Goal: Information Seeking & Learning: Learn about a topic

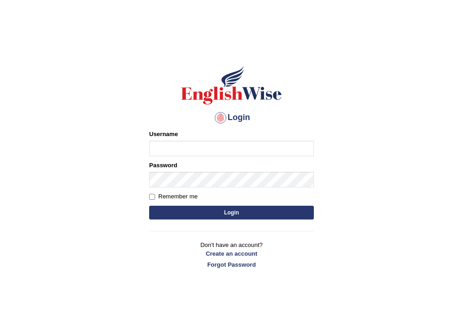
click at [213, 146] on input "Username" at bounding box center [231, 149] width 165 height 16
type input "Emmaculate"
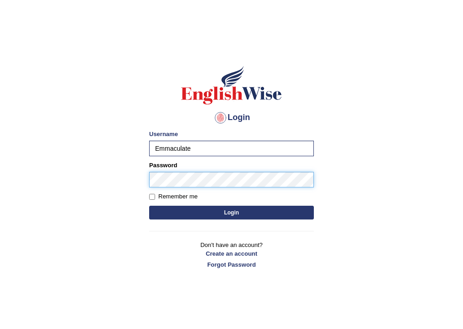
click at [149, 206] on button "Login" at bounding box center [231, 213] width 165 height 14
click at [220, 211] on button "Login" at bounding box center [231, 213] width 165 height 14
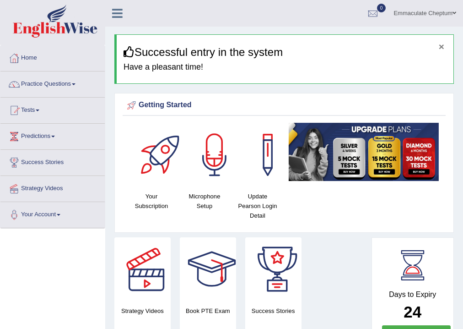
click at [441, 43] on button "×" at bounding box center [441, 47] width 5 height 10
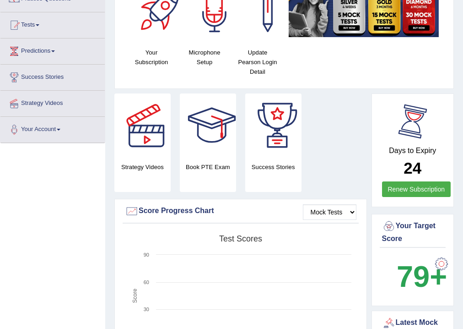
scroll to position [73, 0]
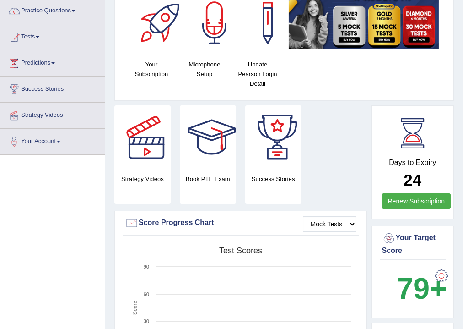
click at [412, 97] on div "Getting Started Your Subscription Microphone Setup Update Pearson Login Detail ×" at bounding box center [284, 31] width 340 height 140
click at [407, 105] on div "Days to Expiry 24 Renew Subscription" at bounding box center [413, 162] width 83 height 114
click at [407, 106] on div "Days to Expiry 24 Renew Subscription" at bounding box center [413, 162] width 83 height 114
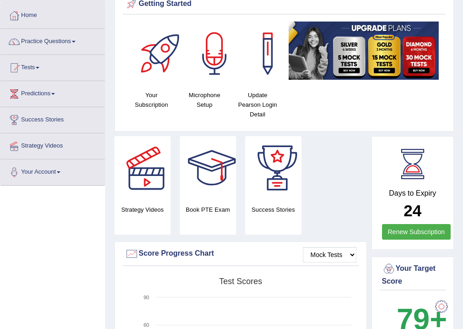
scroll to position [37, 0]
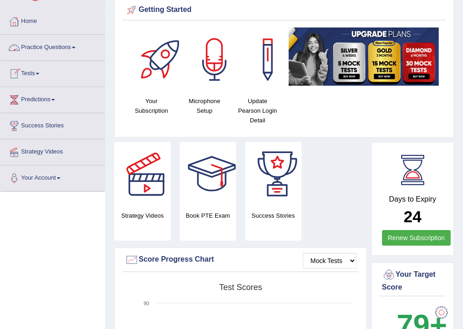
click at [56, 46] on link "Practice Questions" at bounding box center [52, 46] width 104 height 23
click at [54, 48] on link "Practice Questions" at bounding box center [52, 46] width 104 height 23
click at [61, 49] on link "Practice Questions" at bounding box center [52, 46] width 104 height 23
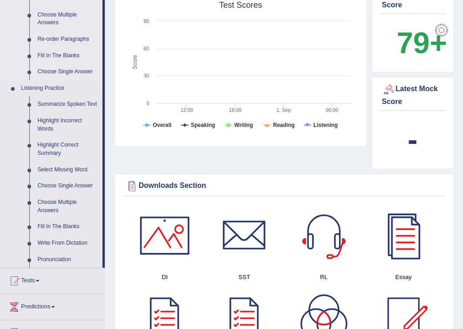
scroll to position [330, 0]
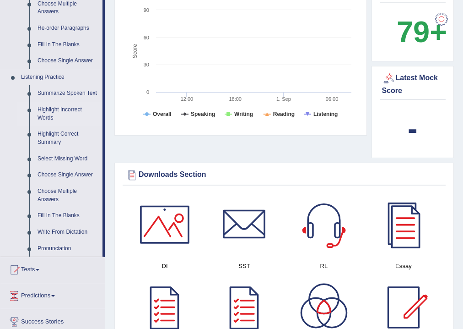
click at [38, 109] on link "Highlight Incorrect Words" at bounding box center [67, 114] width 69 height 24
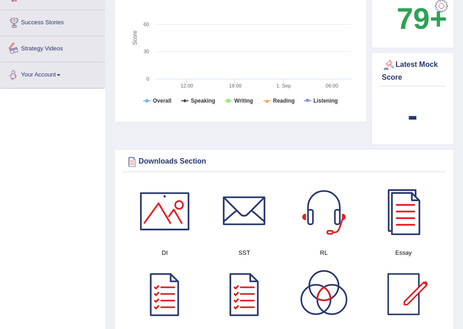
scroll to position [568, 0]
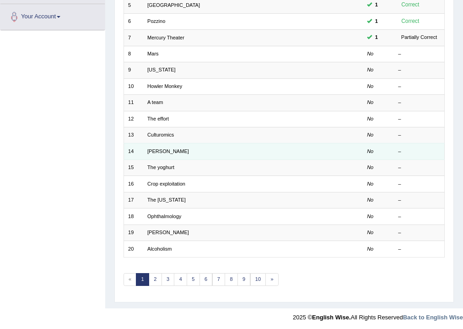
scroll to position [198, 0]
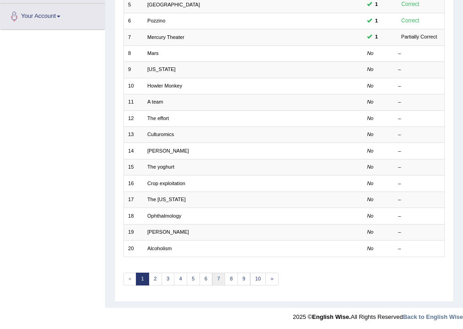
click at [214, 275] on link "7" at bounding box center [218, 278] width 13 height 13
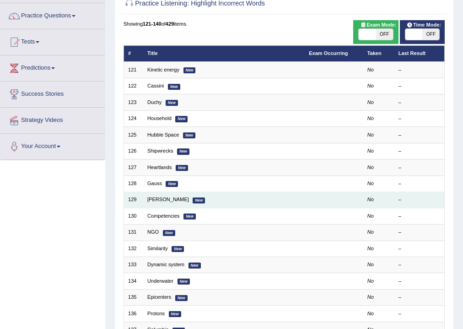
scroll to position [73, 0]
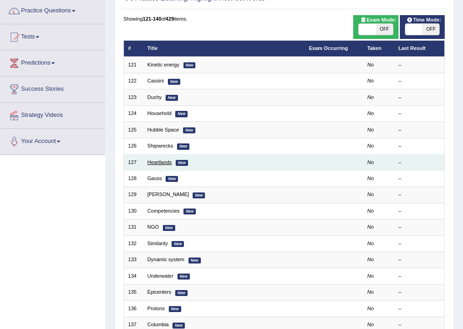
click at [160, 161] on link "Heartlands" at bounding box center [159, 161] width 24 height 5
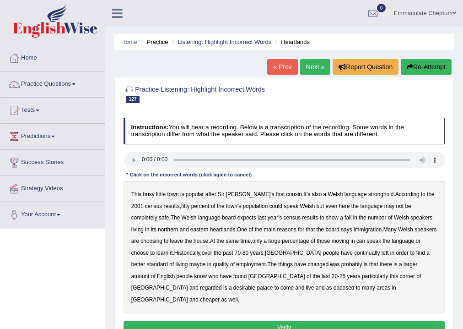
scroll to position [37, 0]
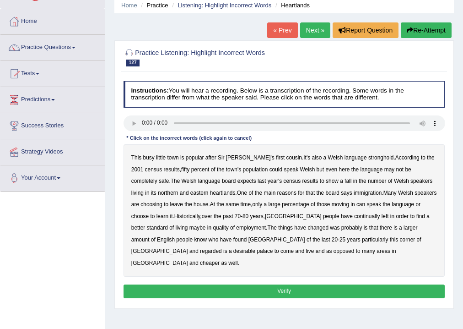
click at [181, 169] on b "fifty" at bounding box center [185, 169] width 9 height 6
click at [190, 192] on b "eastern" at bounding box center [199, 192] width 18 height 6
click at [194, 201] on b "house" at bounding box center [201, 204] width 15 height 6
click at [268, 205] on b "large" at bounding box center [274, 204] width 12 height 6
click at [188, 224] on b "living" at bounding box center [181, 227] width 12 height 6
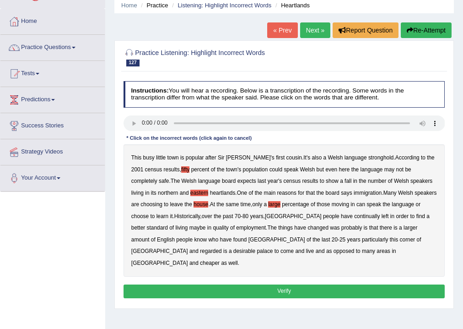
click at [188, 224] on b "living" at bounding box center [181, 227] width 12 height 6
click at [293, 284] on button "Verify" at bounding box center [285, 290] width 322 height 13
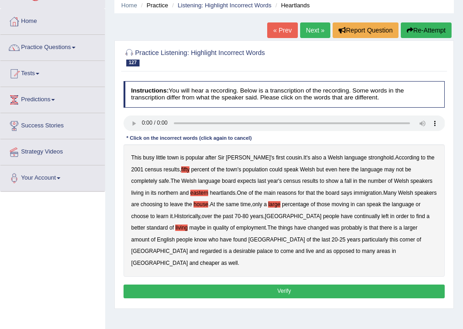
click at [293, 275] on div "Home Practice Listening: Highlight Incorrect Words Heartlands « Prev Next » Rep…" at bounding box center [284, 192] width 358 height 458
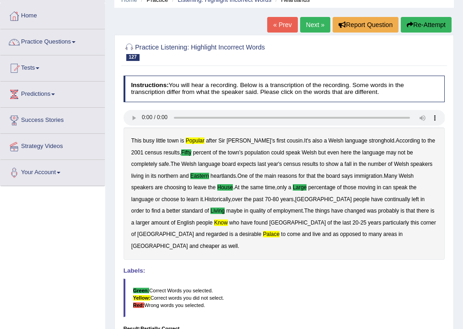
scroll to position [5, 0]
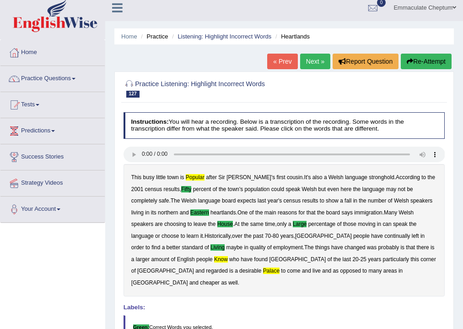
click at [313, 60] on link "Next »" at bounding box center [315, 62] width 30 height 16
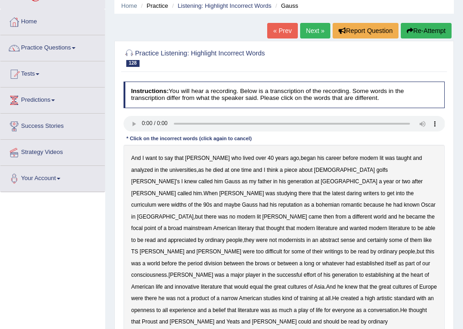
scroll to position [37, 0]
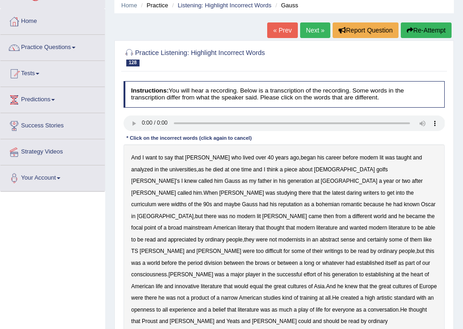
click at [243, 159] on b "lived" at bounding box center [248, 157] width 11 height 6
click at [268, 157] on b "40" at bounding box center [271, 157] width 6 height 6
click at [213, 168] on b "died" at bounding box center [218, 169] width 10 height 6
click at [197, 178] on b "knew" at bounding box center [190, 181] width 13 height 6
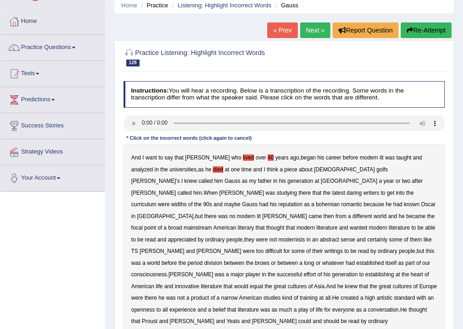
click at [314, 283] on b "Asia" at bounding box center [319, 286] width 11 height 6
click at [341, 294] on b "created" at bounding box center [350, 297] width 18 height 6
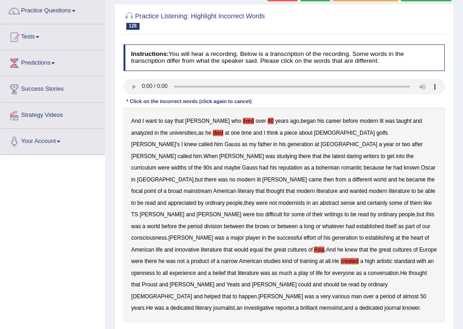
click at [402, 304] on b "knower" at bounding box center [410, 307] width 17 height 6
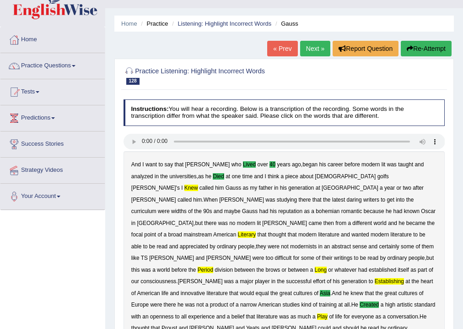
scroll to position [0, 0]
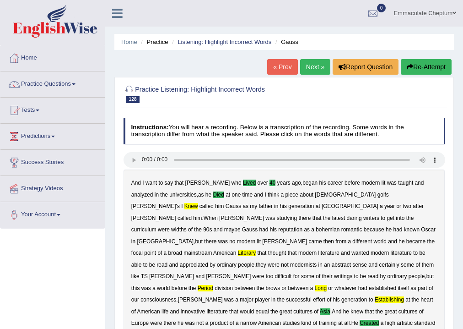
click at [318, 64] on link "Next »" at bounding box center [315, 67] width 30 height 16
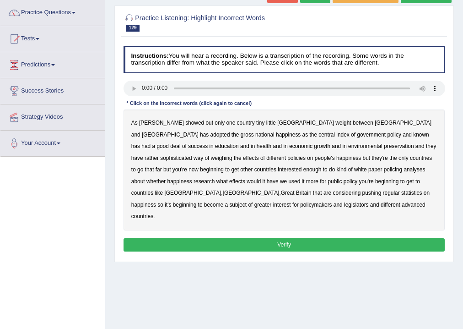
scroll to position [73, 0]
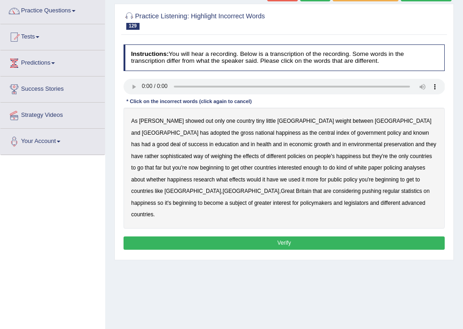
click at [185, 122] on b "showed" at bounding box center [194, 121] width 19 height 6
click at [185, 119] on b "showed" at bounding box center [194, 121] width 19 height 6
click at [413, 134] on b "known" at bounding box center [421, 133] width 16 height 6
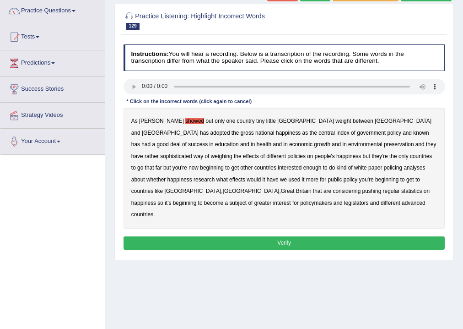
click at [413, 133] on b "known" at bounding box center [421, 133] width 16 height 6
click at [233, 153] on b "weighing" at bounding box center [222, 156] width 22 height 6
click at [280, 188] on b "[GEOGRAPHIC_DATA]" at bounding box center [251, 191] width 57 height 6
click at [227, 236] on button "Verify" at bounding box center [285, 242] width 322 height 13
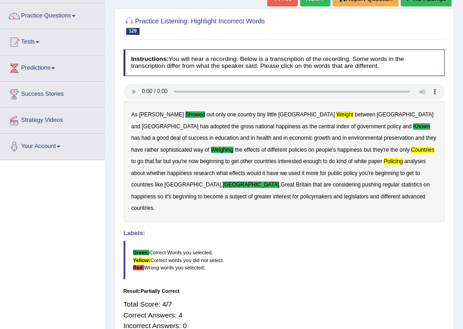
scroll to position [37, 0]
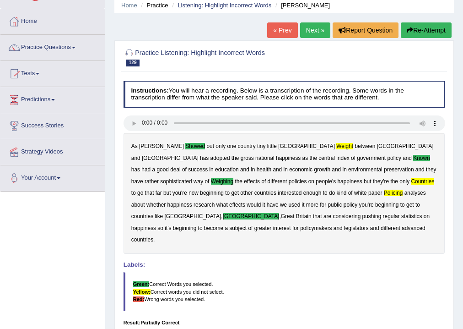
click at [308, 35] on link "Next »" at bounding box center [315, 30] width 30 height 16
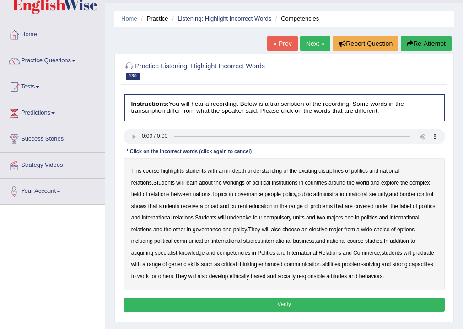
scroll to position [37, 0]
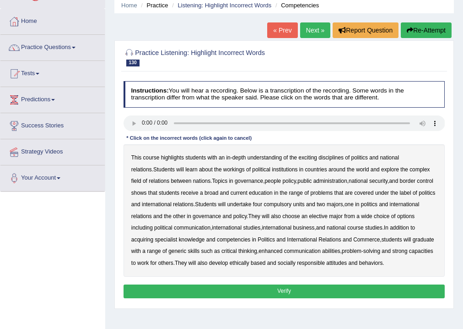
click at [180, 160] on b "highlights" at bounding box center [172, 157] width 23 height 6
click at [394, 156] on b "national" at bounding box center [389, 157] width 19 height 6
click at [265, 179] on b "people" at bounding box center [273, 181] width 16 height 6
click at [324, 192] on b "problems" at bounding box center [321, 192] width 22 height 6
click at [364, 227] on b "course" at bounding box center [355, 227] width 16 height 6
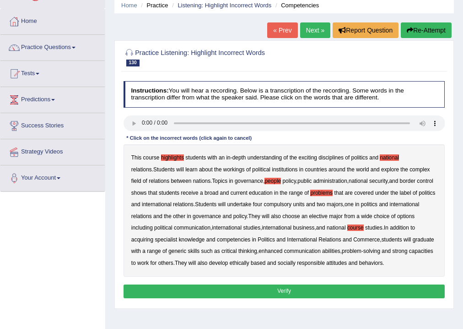
click at [202, 285] on button "Verify" at bounding box center [285, 290] width 322 height 13
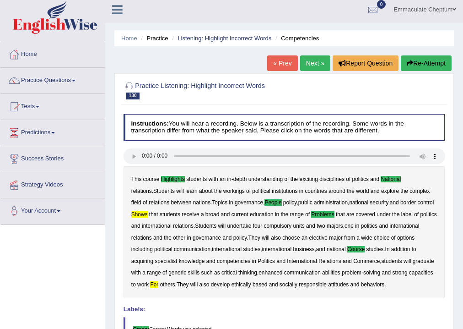
scroll to position [0, 0]
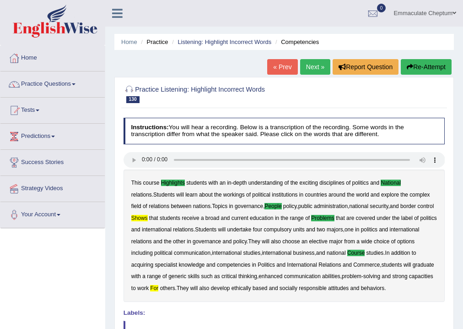
click at [309, 63] on link "Next »" at bounding box center [315, 67] width 30 height 16
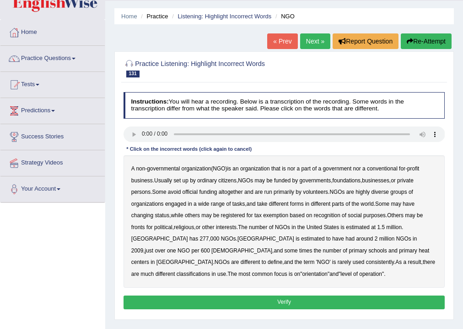
scroll to position [37, 0]
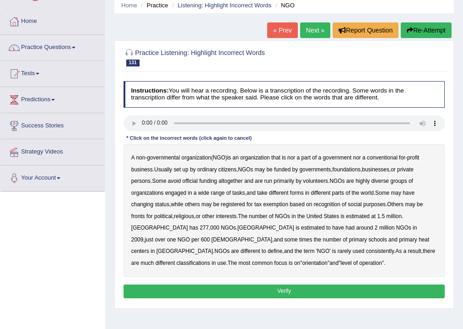
click at [293, 158] on b "nor" at bounding box center [291, 157] width 8 height 6
click at [191, 179] on b "official" at bounding box center [191, 181] width 16 height 6
click at [138, 202] on b "changing" at bounding box center [142, 204] width 22 height 6
click at [298, 236] on b "some" at bounding box center [291, 239] width 13 height 6
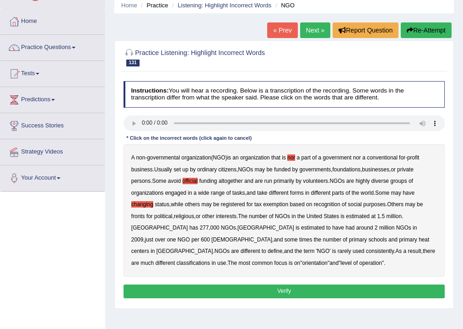
click at [298, 236] on b "some" at bounding box center [291, 239] width 13 height 6
click at [154, 260] on b "much" at bounding box center [147, 263] width 13 height 6
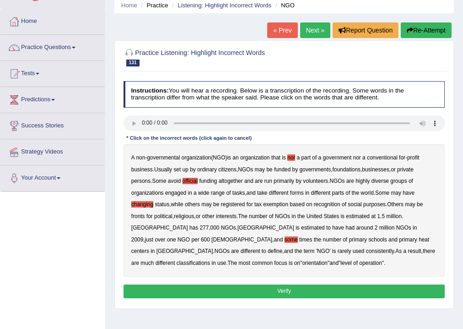
click at [154, 260] on b "much" at bounding box center [147, 263] width 13 height 6
click at [181, 289] on button "Verify" at bounding box center [285, 290] width 322 height 13
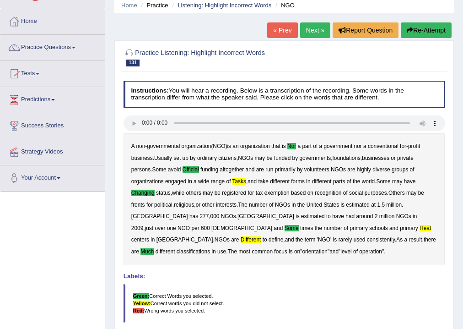
click at [308, 30] on link "Next »" at bounding box center [315, 30] width 30 height 16
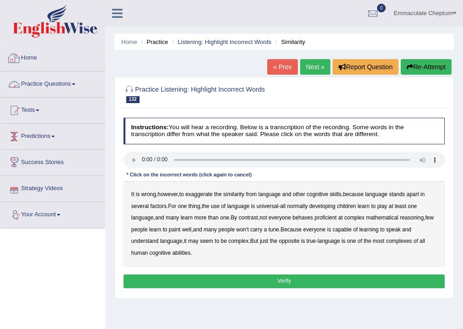
click at [52, 79] on link "Practice Questions" at bounding box center [52, 82] width 104 height 23
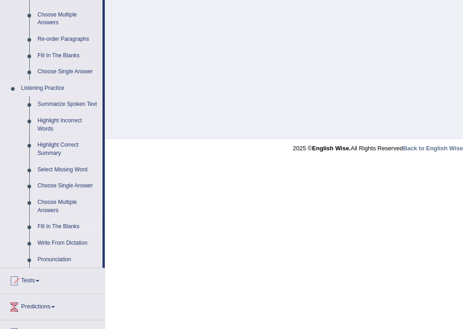
scroll to position [330, 0]
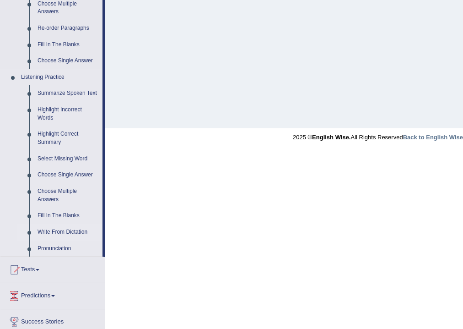
click at [53, 231] on link "Write From Dictation" at bounding box center [67, 232] width 69 height 16
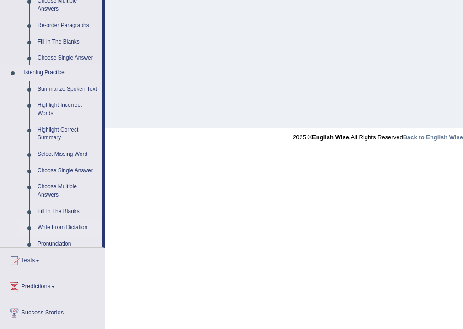
click at [53, 231] on ul "Home Practice Questions Speaking Practice Read Aloud Repeat Sentence Describe I…" at bounding box center [52, 47] width 104 height 662
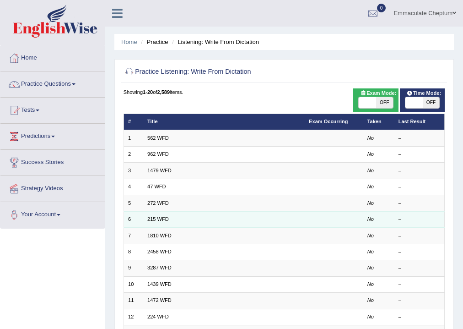
click at [168, 214] on td "215 WFD" at bounding box center [224, 219] width 162 height 16
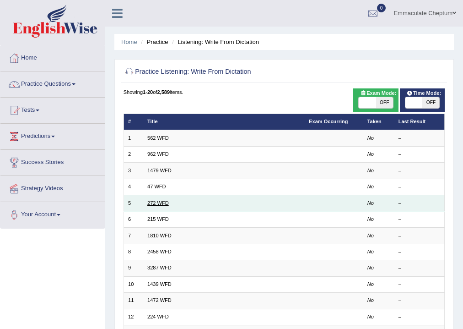
click at [155, 203] on link "272 WFD" at bounding box center [158, 202] width 22 height 5
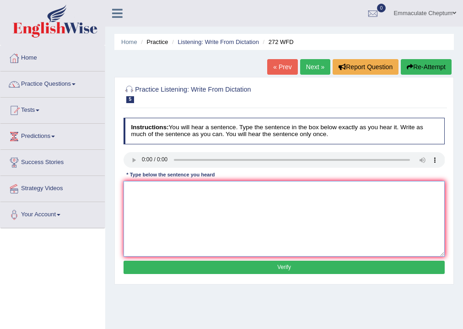
click at [137, 198] on textarea at bounding box center [285, 219] width 322 height 76
type textarea "t"
type textarea "the development has the great negative impact on the environent"
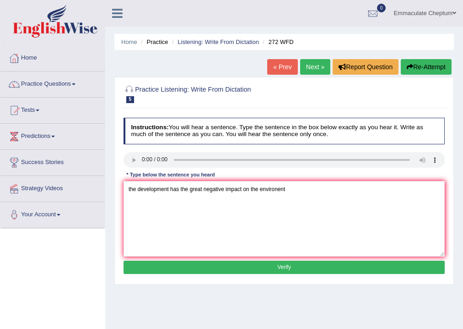
click at [159, 259] on div "Instructions: You will hear a sentence. Type the sentence in the box below exac…" at bounding box center [283, 197] width 325 height 166
click at [156, 265] on button "Verify" at bounding box center [285, 266] width 322 height 13
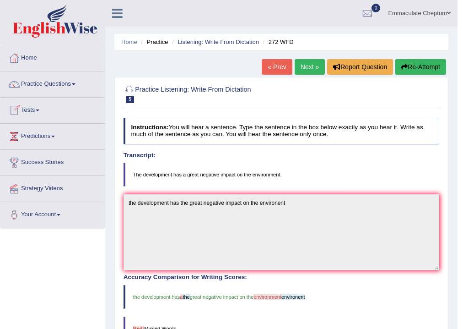
click at [304, 70] on link "Next »" at bounding box center [310, 67] width 30 height 16
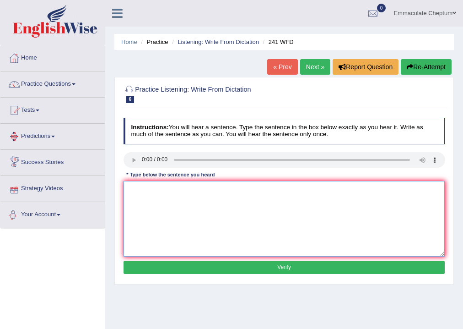
click at [142, 201] on textarea at bounding box center [285, 219] width 322 height 76
type textarea "Please check the information on the website for the opening time."
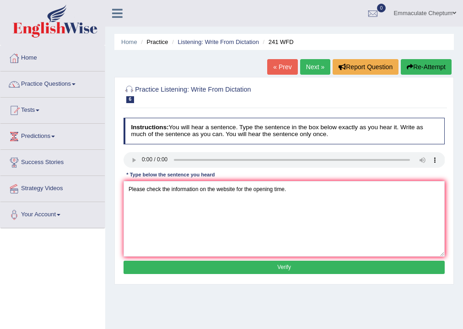
click at [156, 267] on button "Verify" at bounding box center [285, 266] width 322 height 13
click at [156, 267] on div "Home Practice Listening: Write From Dictation 241 WFD « Prev Next » Report Ques…" at bounding box center [284, 229] width 358 height 458
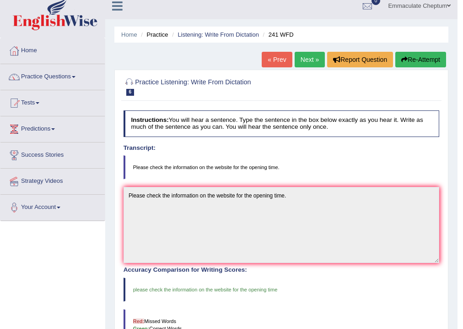
scroll to position [7, 0]
click at [303, 57] on link "Next »" at bounding box center [310, 60] width 30 height 16
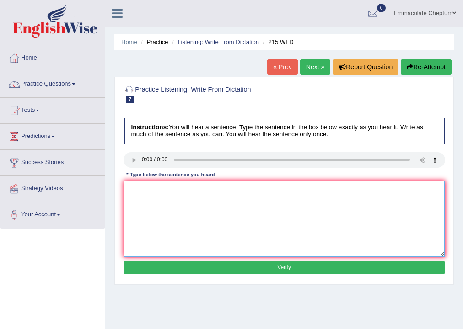
click at [157, 192] on textarea at bounding box center [285, 219] width 322 height 76
type textarea "Scintists found everywhere in the society everyday"
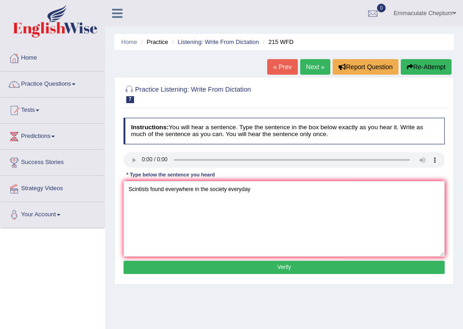
click at [208, 260] on div "Instructions: You will hear a sentence. Type the sentence in the box below exac…" at bounding box center [283, 197] width 325 height 166
click at [206, 269] on button "Verify" at bounding box center [285, 266] width 322 height 13
click at [206, 269] on div "Home Practice Listening: Write From Dictation 215 WFD « Prev Next » Report Ques…" at bounding box center [284, 229] width 358 height 458
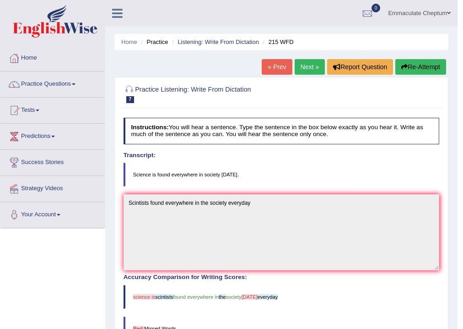
click at [310, 69] on link "Next »" at bounding box center [310, 67] width 30 height 16
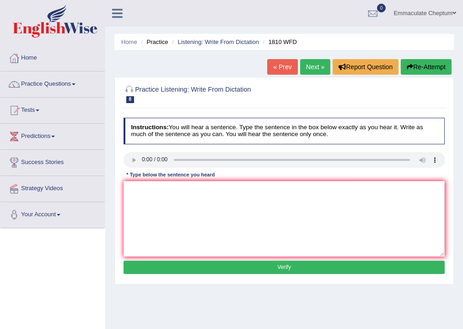
click at [308, 59] on link "Next »" at bounding box center [315, 67] width 30 height 16
click at [135, 197] on textarea at bounding box center [285, 219] width 322 height 76
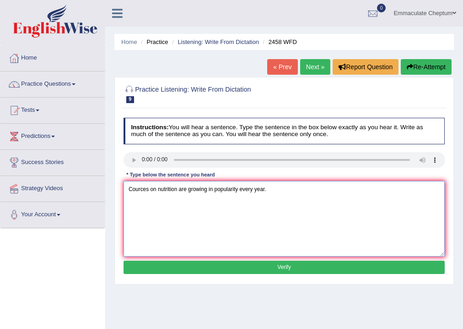
type textarea "Cources on nutrition are growing in popularity every year."
click at [178, 269] on button "Verify" at bounding box center [285, 266] width 322 height 13
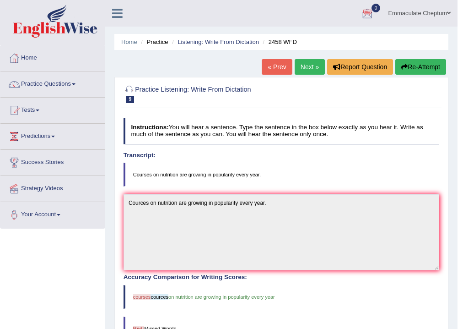
click at [308, 66] on link "Next »" at bounding box center [310, 67] width 30 height 16
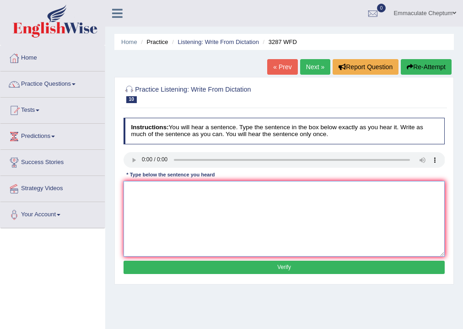
click at [152, 192] on textarea at bounding box center [285, 219] width 322 height 76
type textarea "W"
type textarea "A new article is Published regarding the university last week"
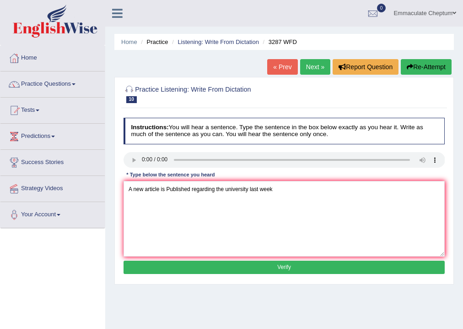
click at [220, 269] on button "Verify" at bounding box center [285, 266] width 322 height 13
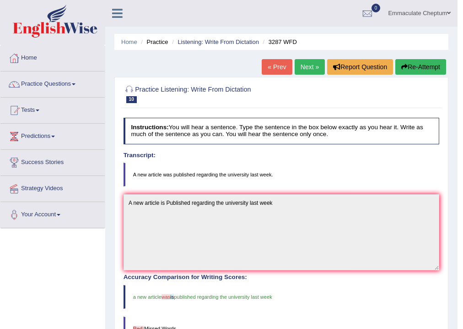
click at [314, 70] on link "Next »" at bounding box center [310, 67] width 30 height 16
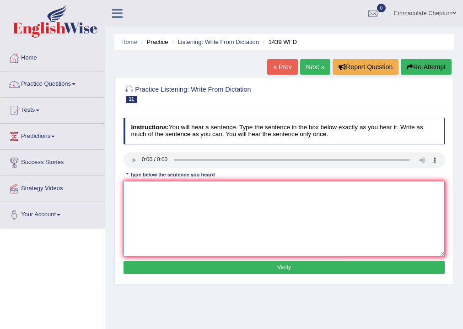
click at [136, 198] on textarea at bounding box center [285, 219] width 322 height 76
type textarea "The fiction books are just past the counter."
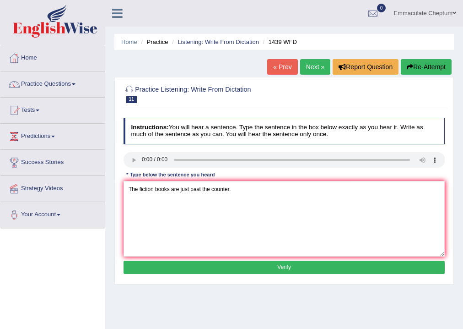
click at [147, 268] on button "Verify" at bounding box center [285, 266] width 322 height 13
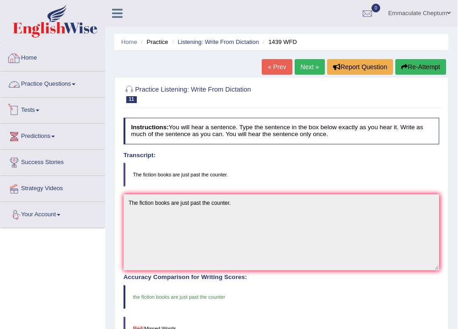
click at [68, 87] on link "Practice Questions" at bounding box center [52, 82] width 104 height 23
click at [68, 87] on link "Practice Questions" at bounding box center [51, 82] width 102 height 23
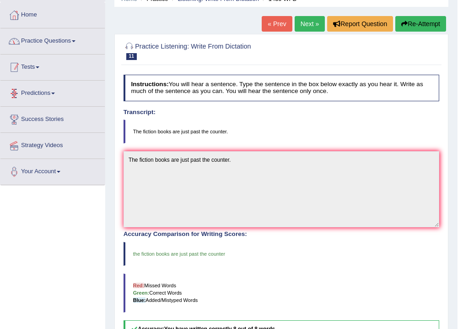
scroll to position [37, 0]
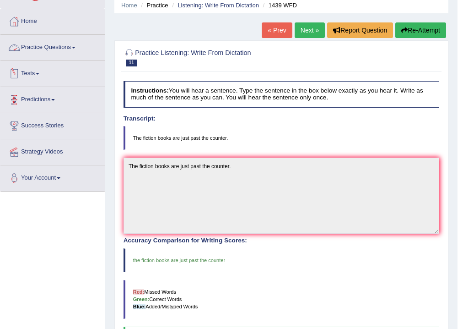
click at [56, 46] on link "Practice Questions" at bounding box center [52, 46] width 104 height 23
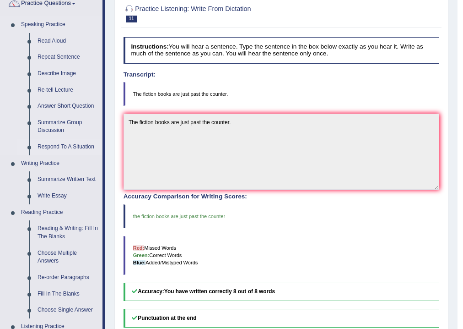
scroll to position [220, 0]
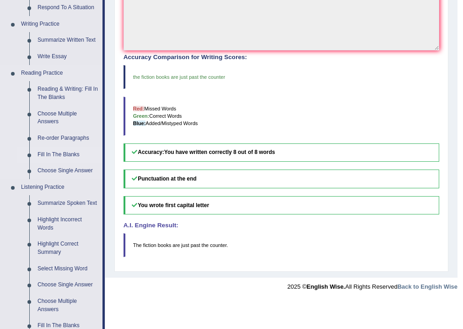
click at [38, 151] on link "Fill In The Blanks" at bounding box center [67, 154] width 69 height 16
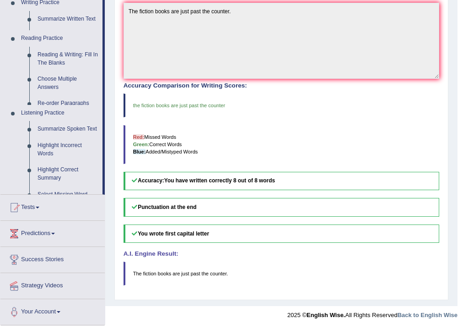
scroll to position [190, 0]
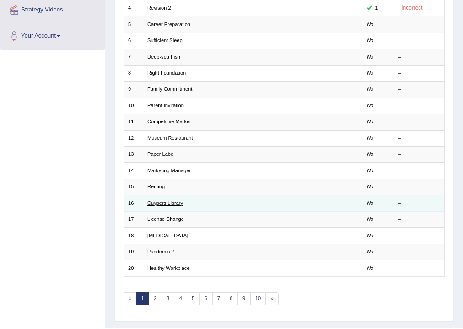
scroll to position [198, 0]
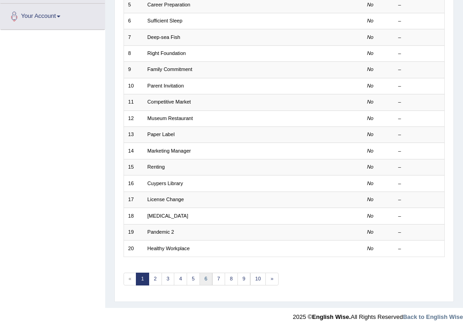
click at [208, 273] on link "6" at bounding box center [206, 278] width 13 height 13
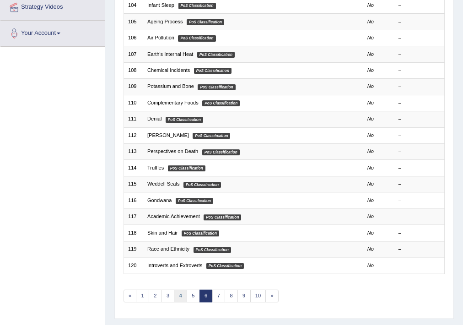
scroll to position [198, 0]
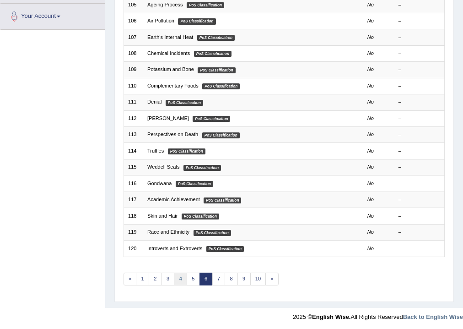
click at [174, 276] on link "4" at bounding box center [180, 278] width 13 height 13
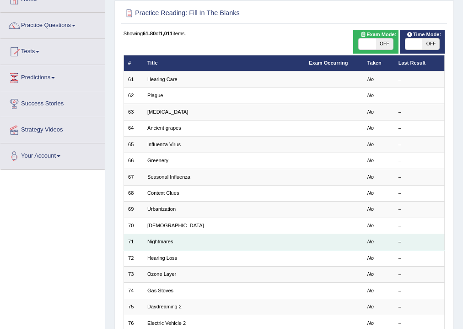
scroll to position [73, 0]
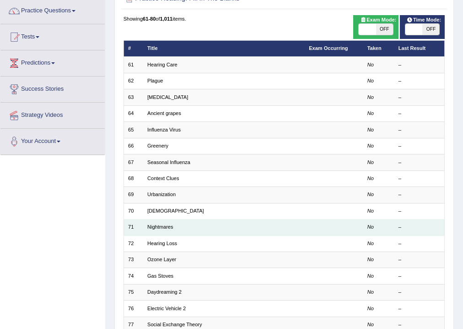
click at [202, 227] on td "Nightmares" at bounding box center [224, 227] width 162 height 16
click at [160, 227] on link "Nightmares" at bounding box center [160, 226] width 26 height 5
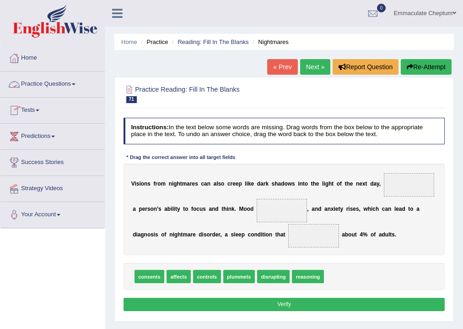
click at [55, 82] on link "Practice Questions" at bounding box center [52, 82] width 104 height 23
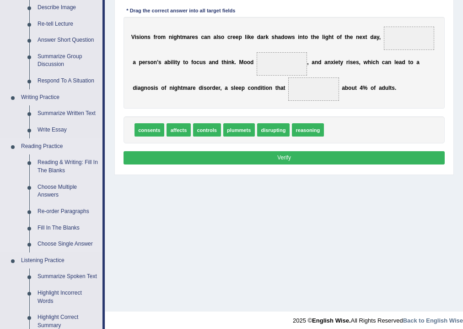
scroll to position [293, 0]
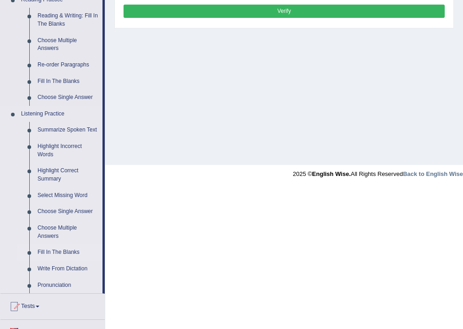
click at [52, 254] on link "Fill In The Blanks" at bounding box center [67, 252] width 69 height 16
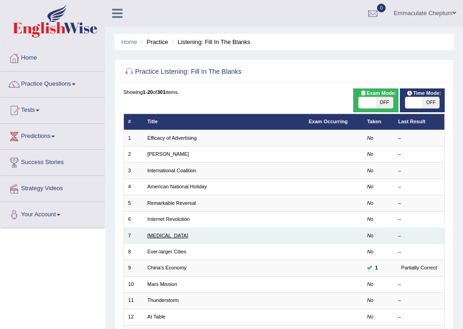
click at [157, 236] on link "[MEDICAL_DATA]" at bounding box center [167, 235] width 41 height 5
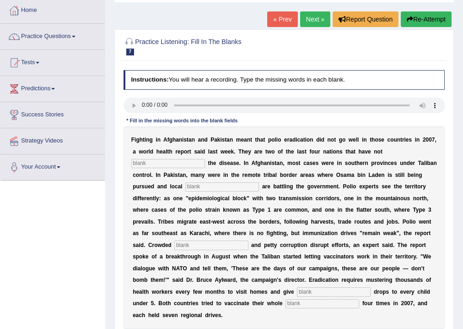
scroll to position [73, 0]
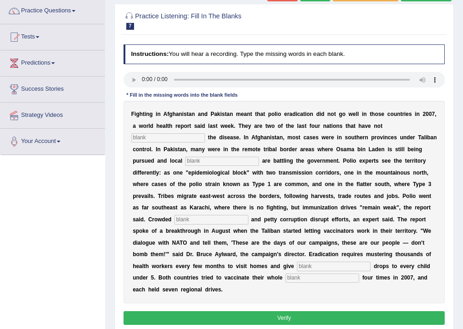
click at [185, 137] on input "text" at bounding box center [168, 137] width 74 height 9
type input "eliminated"
click at [231, 162] on input "text" at bounding box center [222, 161] width 74 height 9
type input "militants"
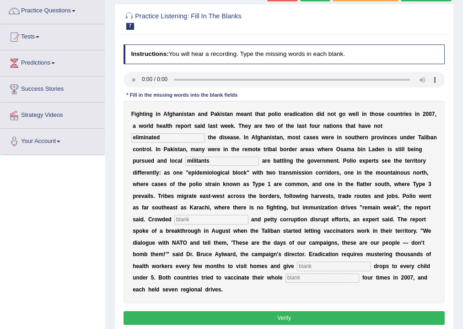
click at [208, 218] on input "text" at bounding box center [211, 219] width 74 height 9
type input "slums"
click at [371, 264] on input "text" at bounding box center [334, 265] width 74 height 9
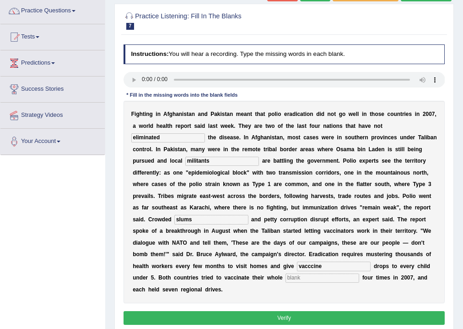
type input "vacccine"
click at [336, 278] on input "text" at bounding box center [323, 277] width 74 height 9
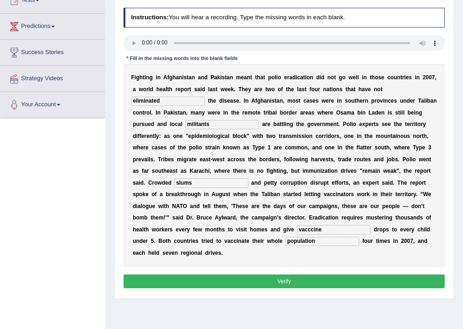
type input "population"
click at [328, 284] on button "Verify" at bounding box center [285, 280] width 322 height 13
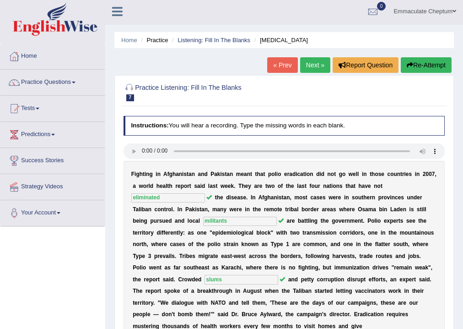
scroll to position [0, 0]
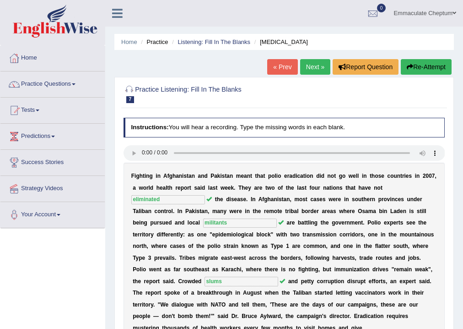
click at [314, 61] on link "Next »" at bounding box center [315, 67] width 30 height 16
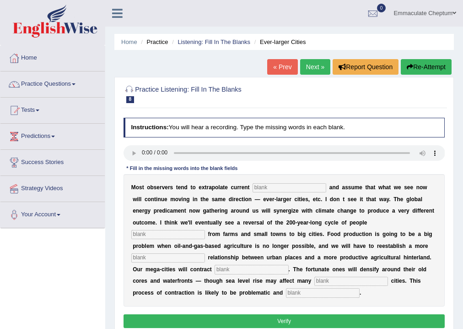
click at [276, 187] on input "text" at bounding box center [290, 187] width 74 height 9
type input "trants"
click at [148, 230] on input "text" at bounding box center [168, 234] width 74 height 9
type input "o"
type input "moving"
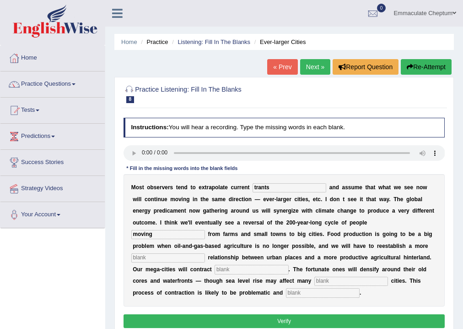
click at [201, 257] on input "text" at bounding box center [168, 257] width 74 height 9
type input "n"
type input "meaningful"
click at [239, 270] on input "text" at bounding box center [252, 269] width 74 height 9
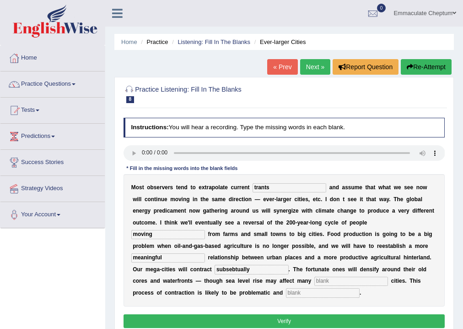
click at [234, 268] on input "subsebtually" at bounding box center [252, 269] width 74 height 9
type input "subsentually"
click at [328, 279] on input "text" at bounding box center [351, 280] width 74 height 9
type input "habour"
click at [314, 290] on input "text" at bounding box center [323, 292] width 74 height 9
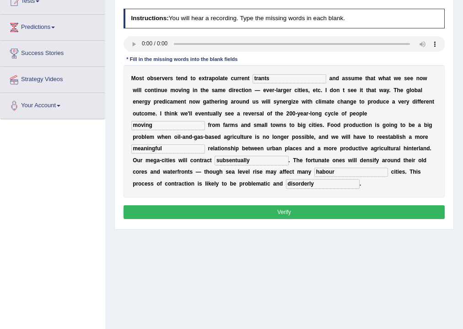
scroll to position [110, 0]
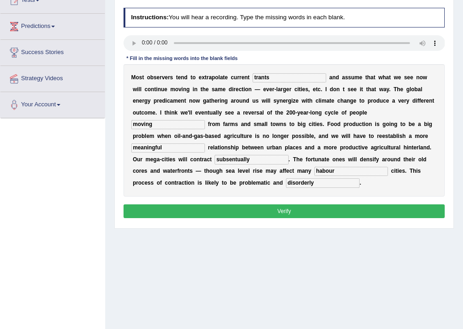
type input "disorderly"
click at [272, 209] on button "Verify" at bounding box center [285, 210] width 322 height 13
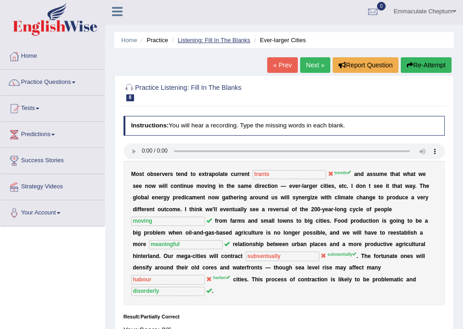
scroll to position [0, 0]
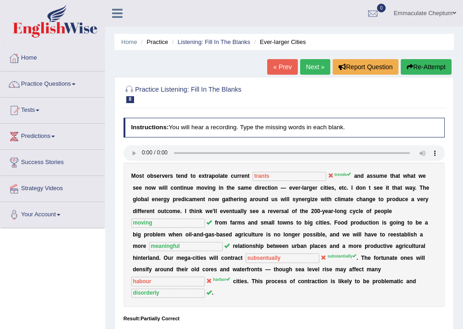
click at [320, 64] on link "Next »" at bounding box center [315, 67] width 30 height 16
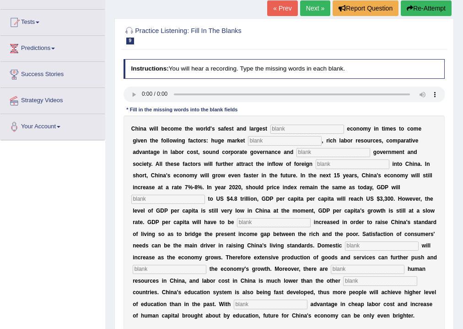
scroll to position [87, 0]
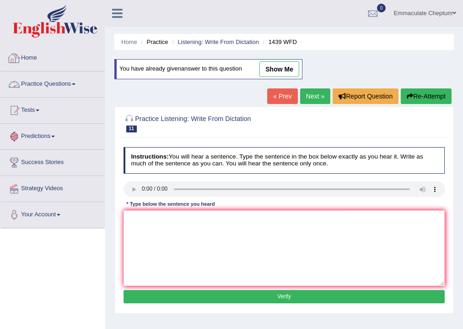
click at [12, 59] on div at bounding box center [14, 58] width 14 height 14
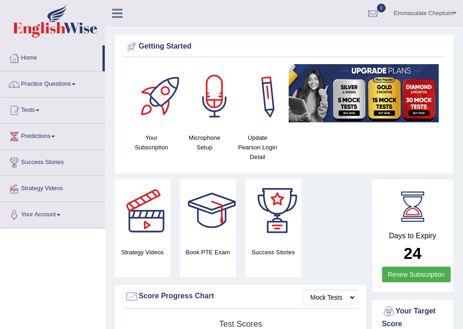
click at [403, 16] on link "Emmaculate Cheptum" at bounding box center [425, 12] width 76 height 24
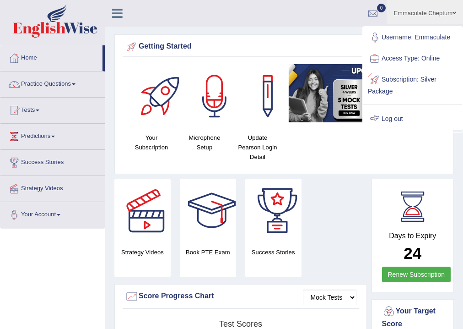
click at [389, 117] on link "Log out" at bounding box center [412, 118] width 99 height 21
click at [389, 117] on img at bounding box center [364, 93] width 150 height 58
